Goal: Transaction & Acquisition: Book appointment/travel/reservation

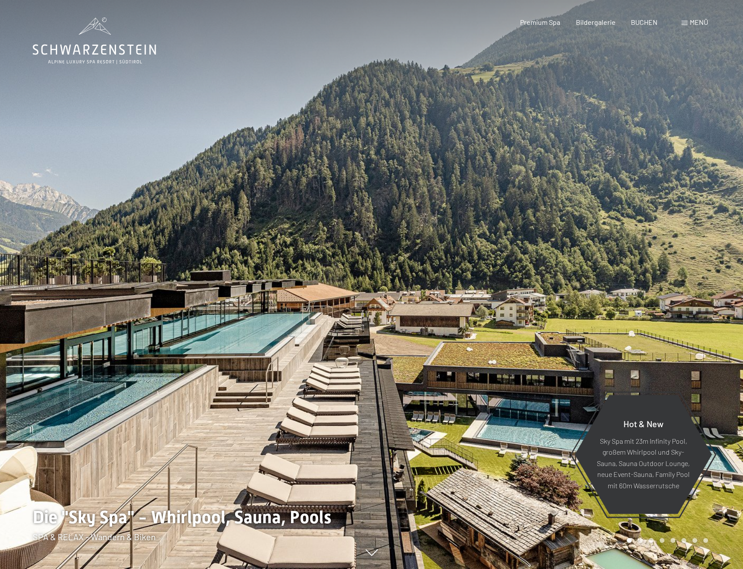
click at [682, 21] on div "Menü" at bounding box center [695, 22] width 27 height 10
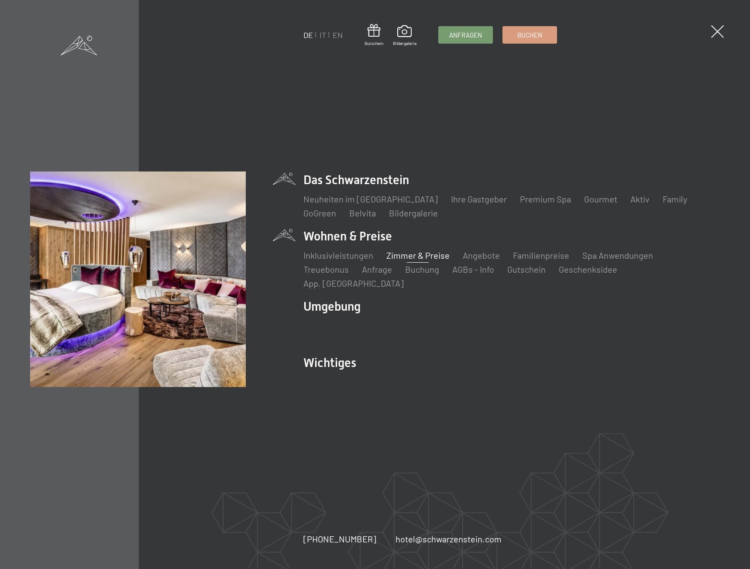
click at [416, 259] on link "Zimmer & Preise" at bounding box center [417, 255] width 63 height 10
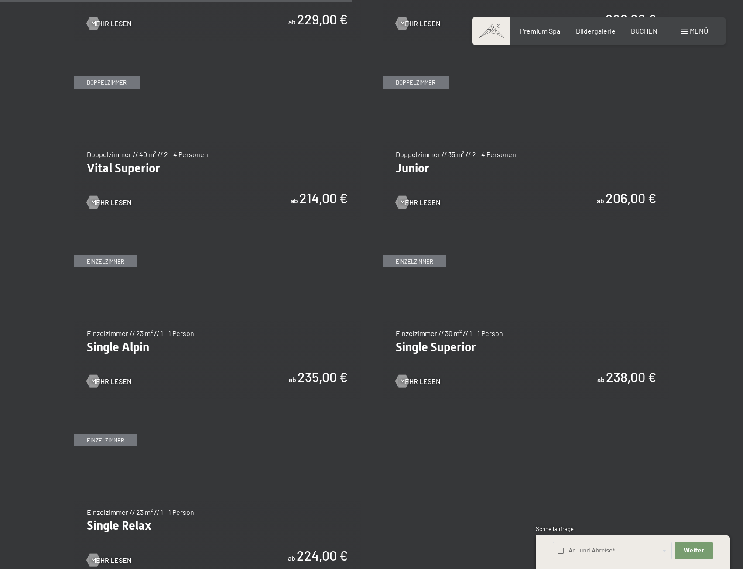
scroll to position [1222, 0]
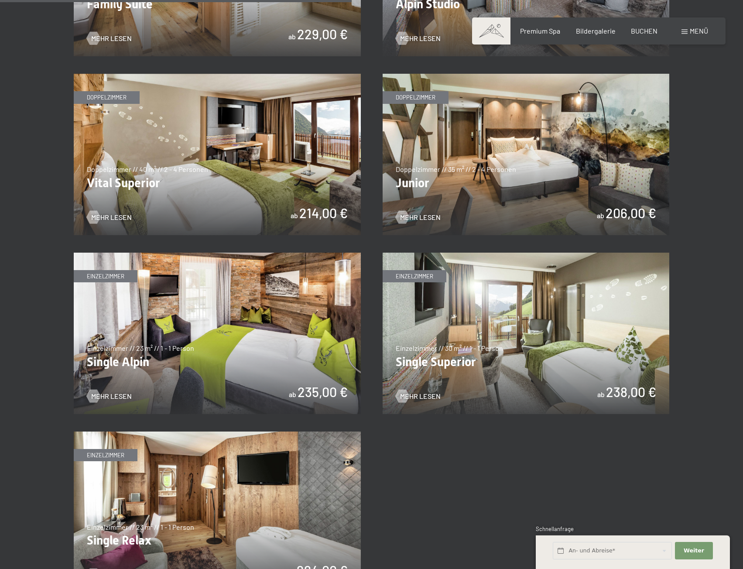
click at [442, 130] on img at bounding box center [526, 154] width 287 height 161
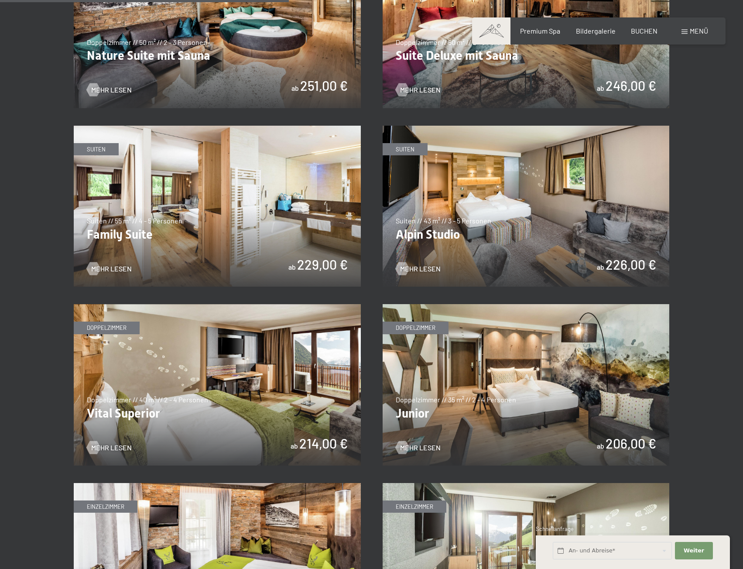
scroll to position [1004, 0]
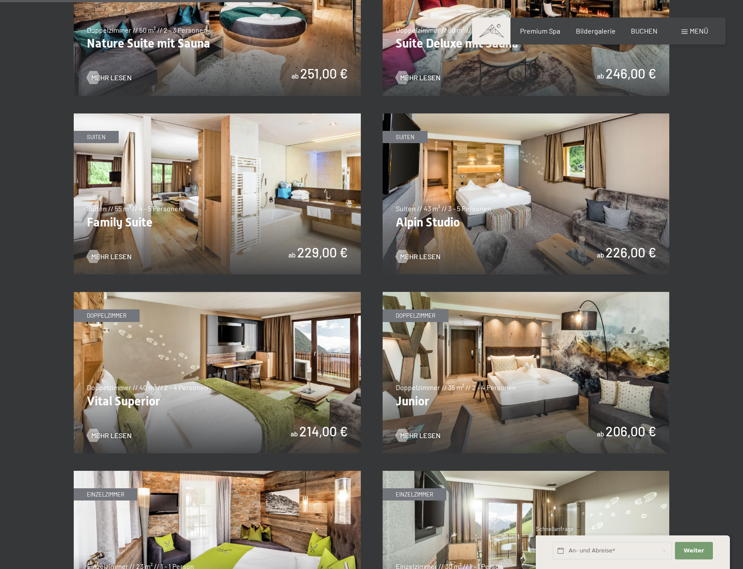
drag, startPoint x: 278, startPoint y: 410, endPoint x: 38, endPoint y: 410, distance: 240.0
click at [38, 410] on section "✓ alle Kategorien ✓ Suiten ✓ Doppelzimmer ✓ Einzelzimmer alle Kategorien alle K…" at bounding box center [371, 162] width 743 height 1385
click at [448, 222] on img at bounding box center [526, 193] width 287 height 161
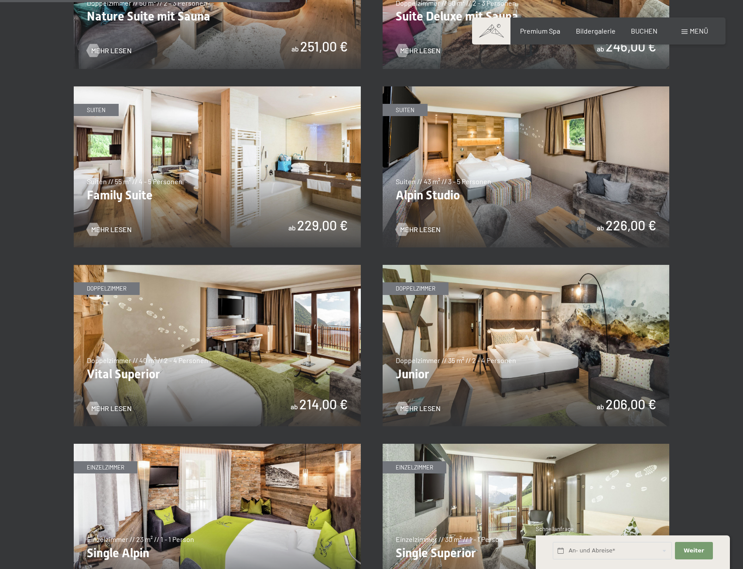
scroll to position [1135, 0]
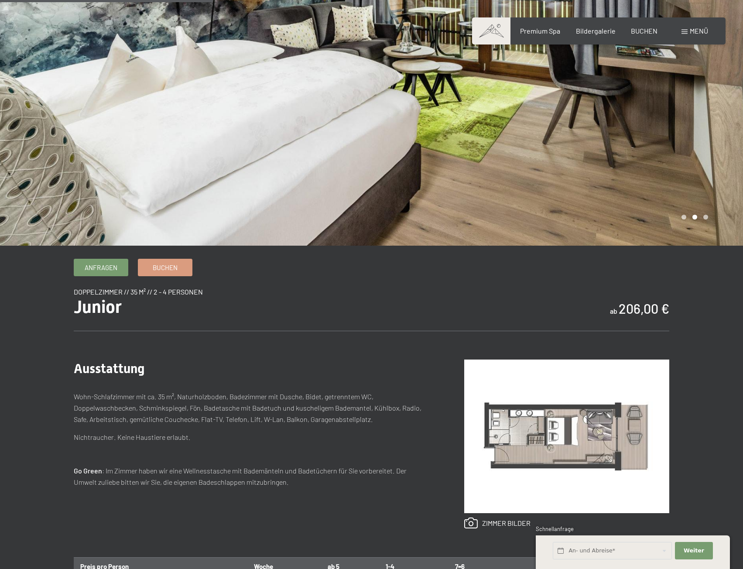
scroll to position [44, 0]
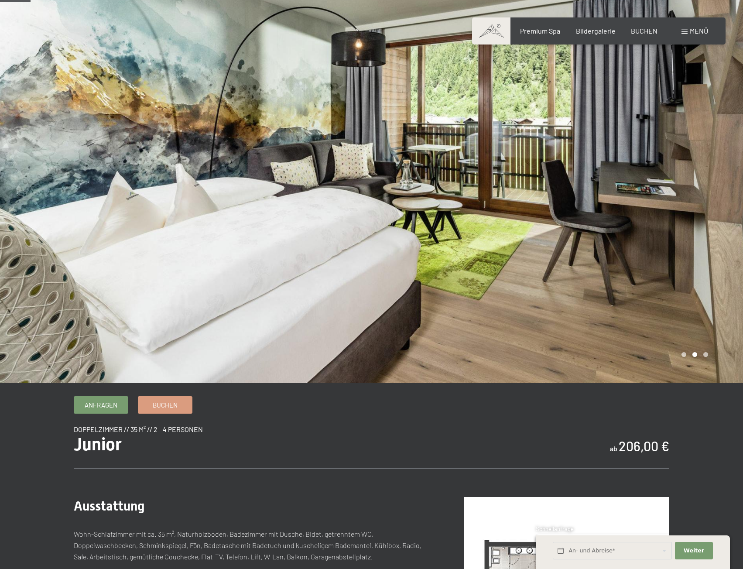
click at [684, 225] on div at bounding box center [558, 169] width 372 height 427
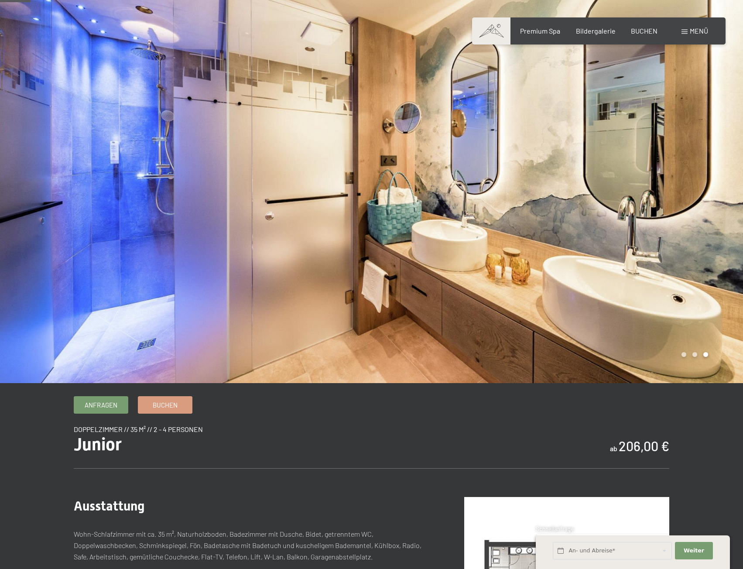
click at [684, 225] on div at bounding box center [558, 169] width 372 height 427
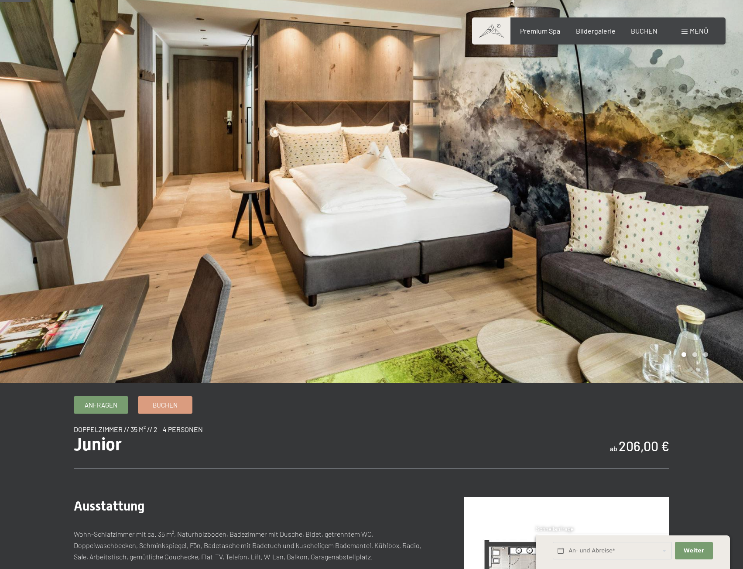
click at [684, 225] on div at bounding box center [558, 169] width 372 height 427
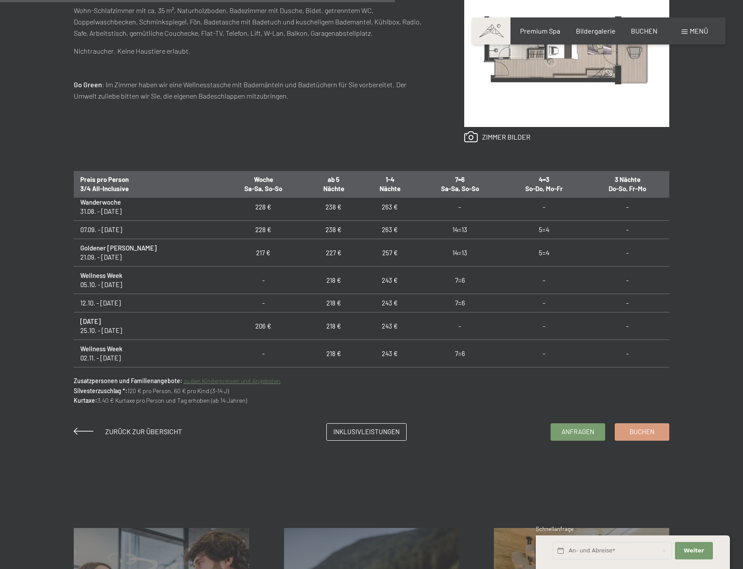
scroll to position [0, 0]
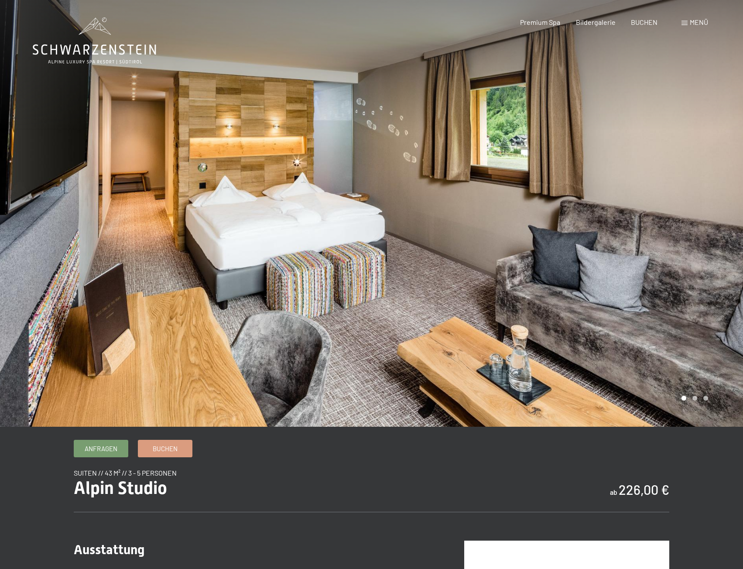
click at [583, 221] on div at bounding box center [558, 213] width 372 height 427
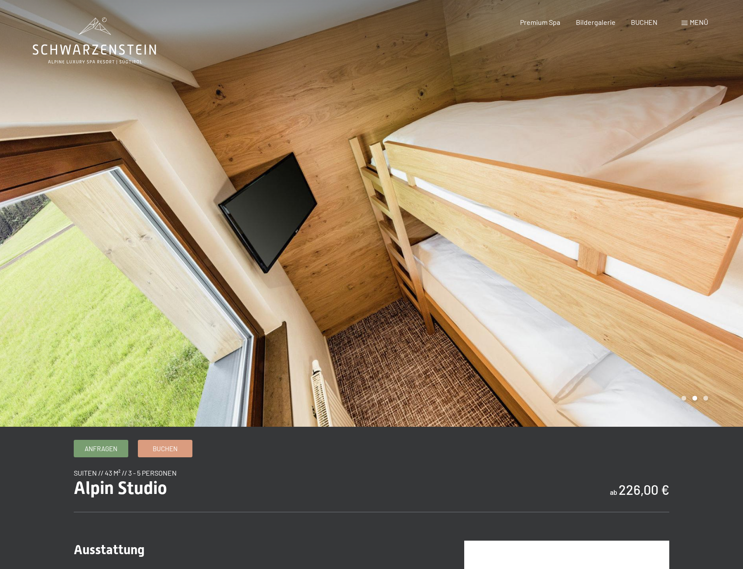
click at [583, 221] on div at bounding box center [558, 213] width 372 height 427
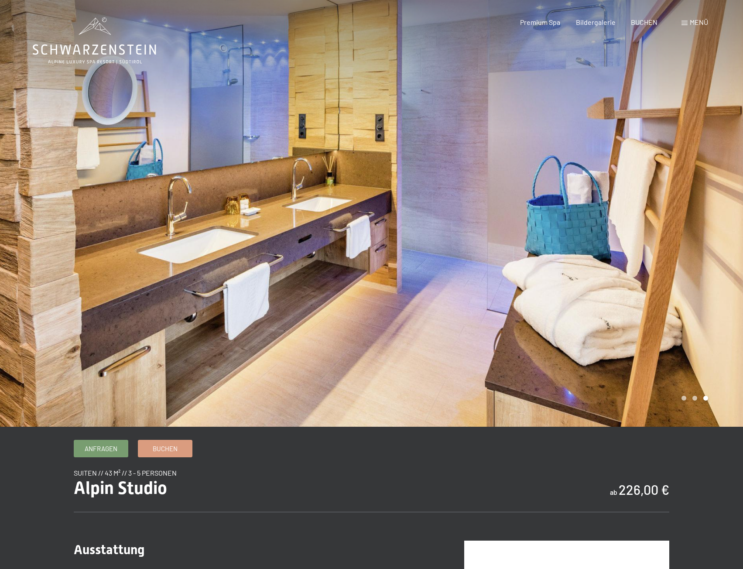
click at [583, 221] on div at bounding box center [558, 213] width 372 height 427
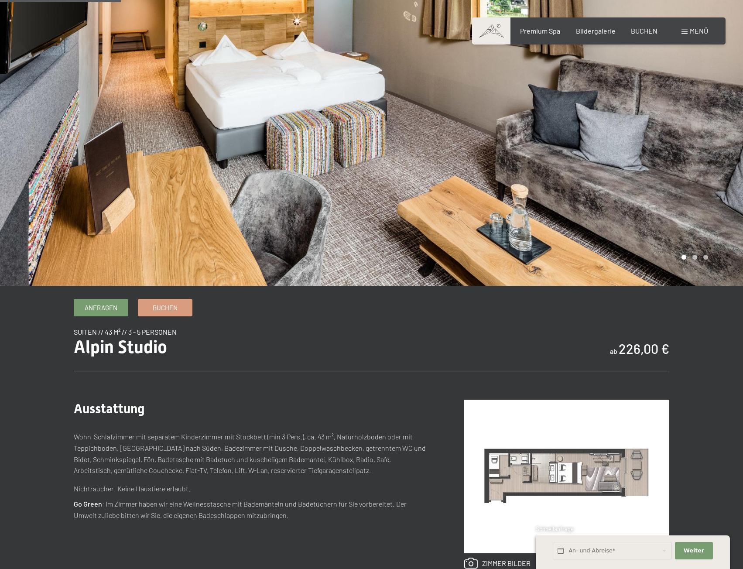
scroll to position [175, 0]
